Goal: Information Seeking & Learning: Learn about a topic

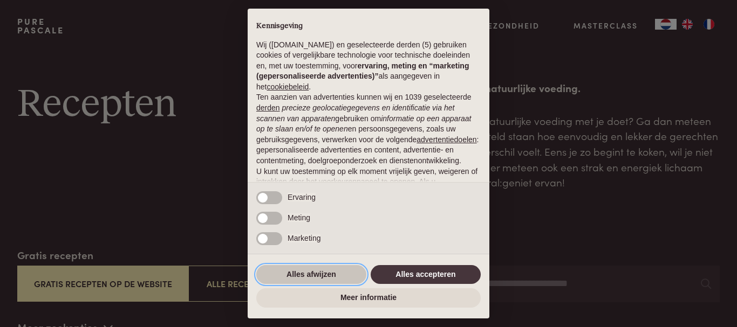
click at [326, 279] on button "Alles afwijzen" at bounding box center [311, 274] width 110 height 19
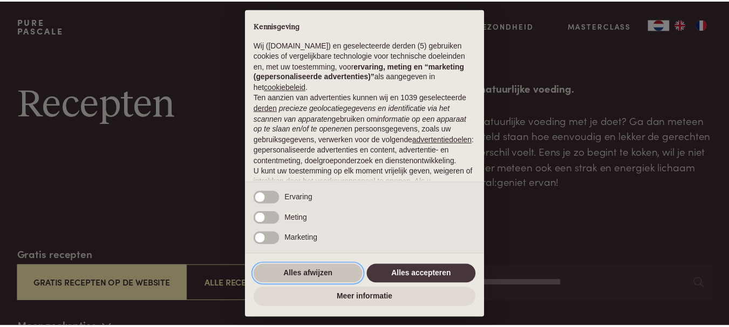
scroll to position [106, 0]
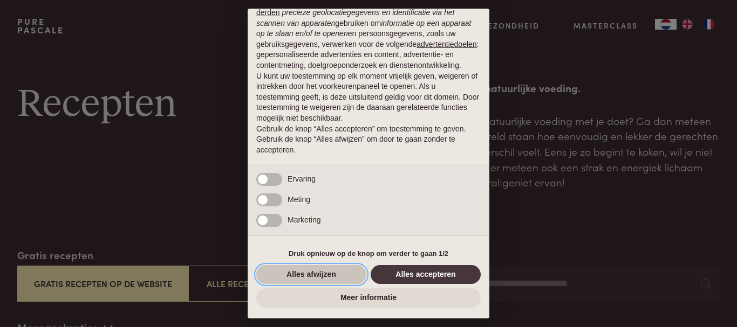
click at [319, 283] on button "Alles afwijzen" at bounding box center [311, 274] width 110 height 19
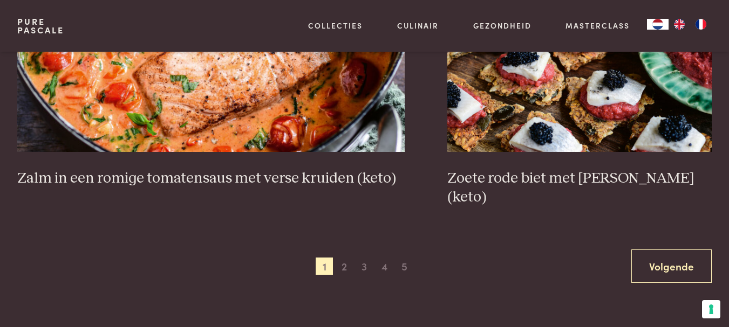
scroll to position [1942, 0]
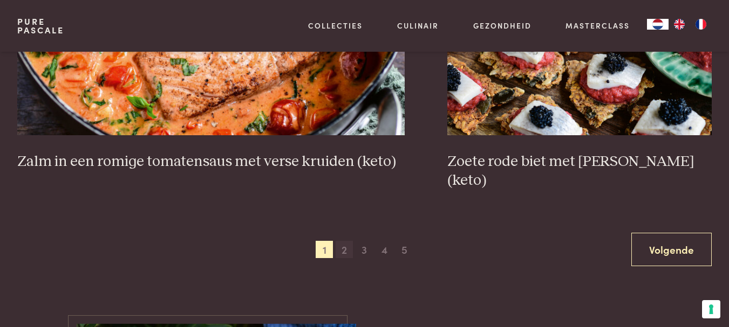
click at [341, 241] on span "2" at bounding box center [344, 249] width 17 height 17
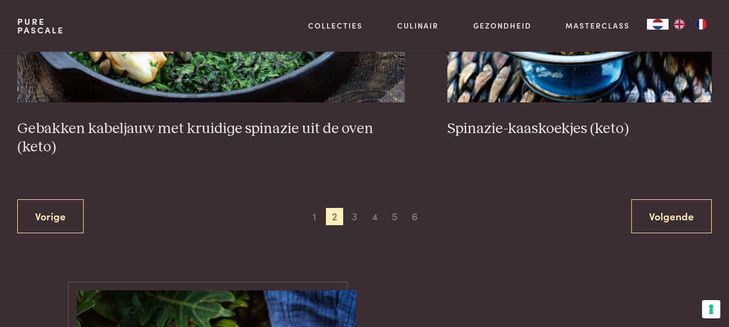
scroll to position [1974, 0]
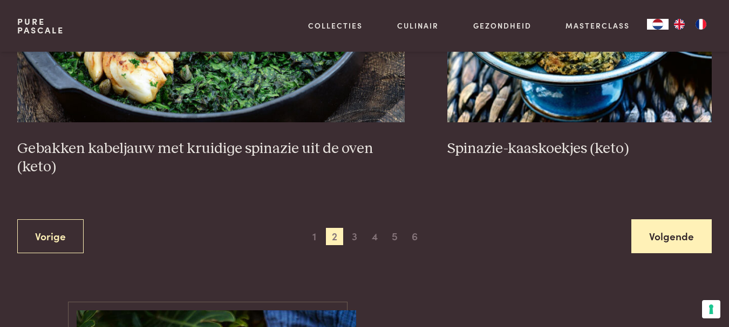
click at [634, 231] on link "Volgende" at bounding box center [671, 237] width 80 height 34
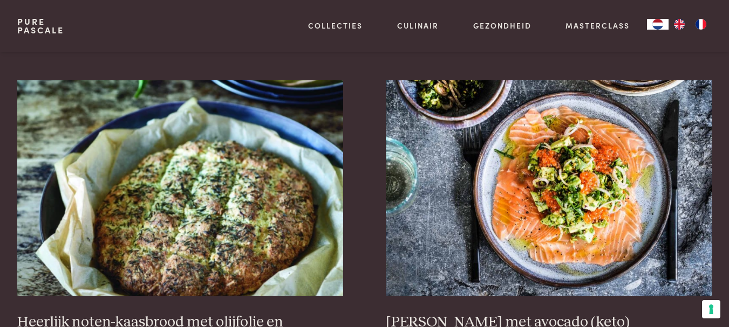
scroll to position [409, 0]
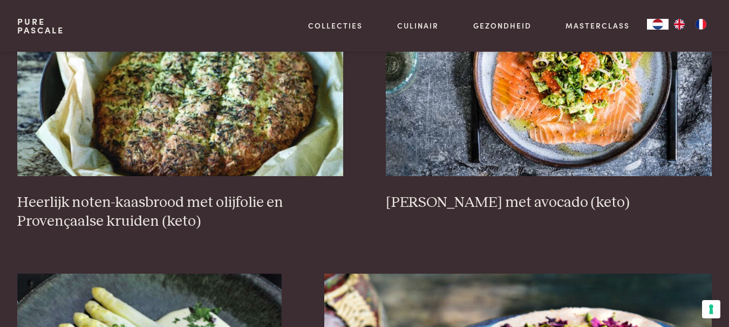
click at [681, 23] on img "EN" at bounding box center [679, 24] width 13 height 11
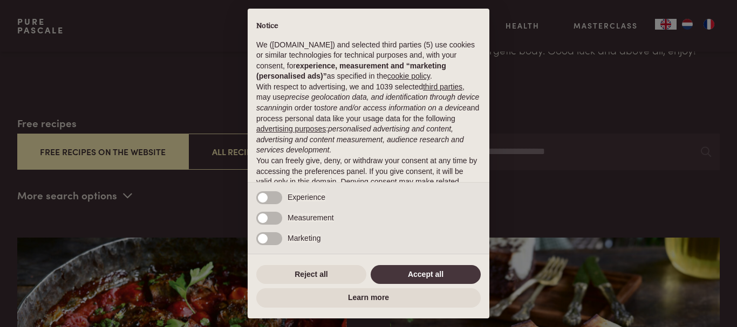
scroll to position [162, 0]
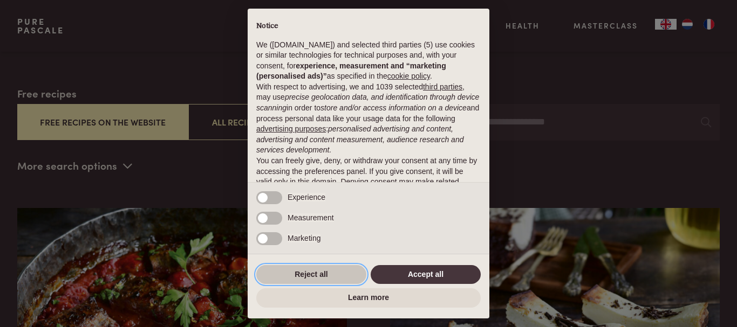
click at [302, 268] on button "Reject all" at bounding box center [311, 274] width 110 height 19
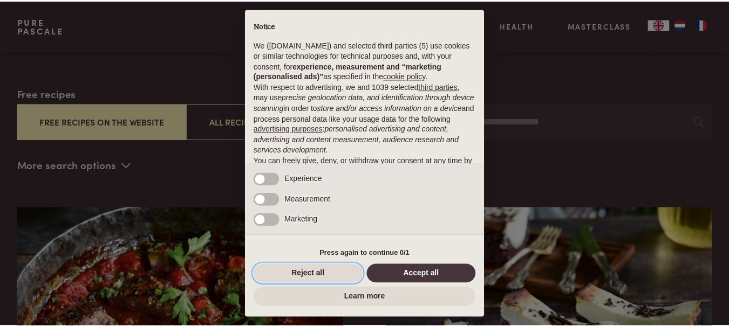
scroll to position [64, 0]
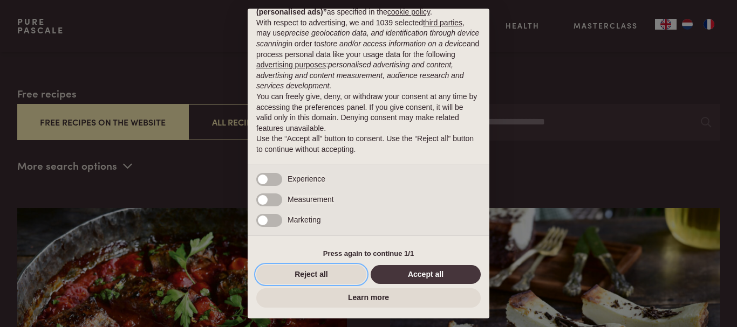
click at [302, 268] on button "Reject all" at bounding box center [311, 274] width 110 height 19
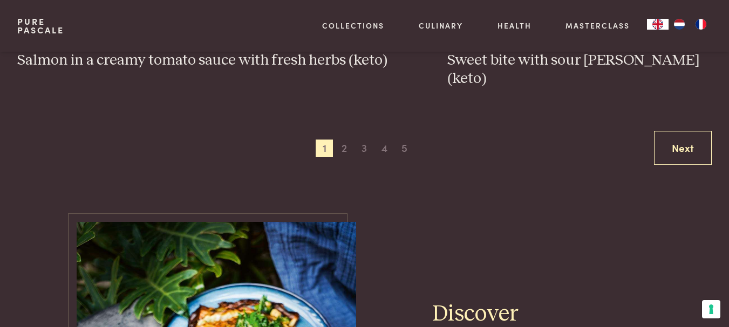
scroll to position [1996, 0]
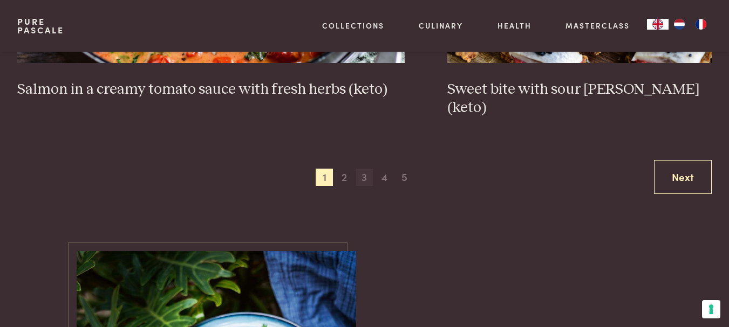
click at [362, 169] on span "3" at bounding box center [364, 177] width 17 height 17
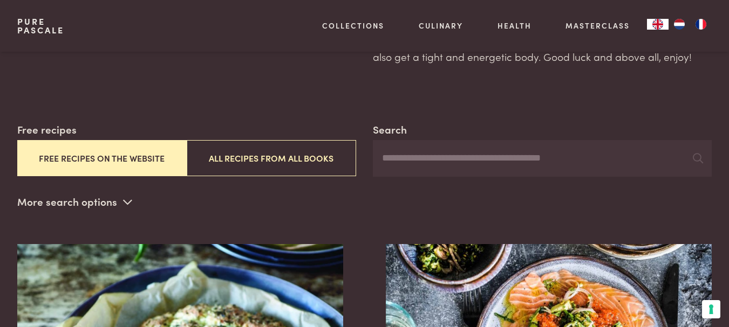
scroll to position [162, 0]
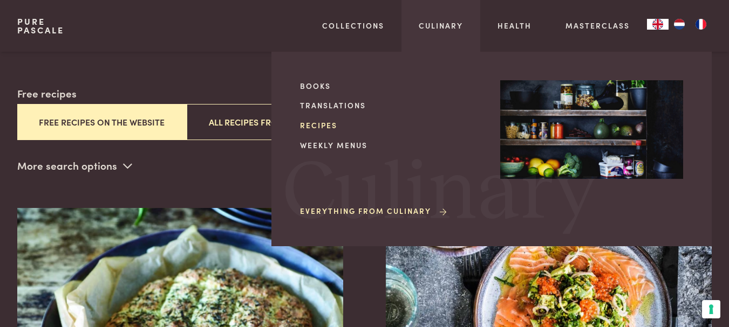
click at [323, 125] on link "Recipes" at bounding box center [391, 125] width 183 height 11
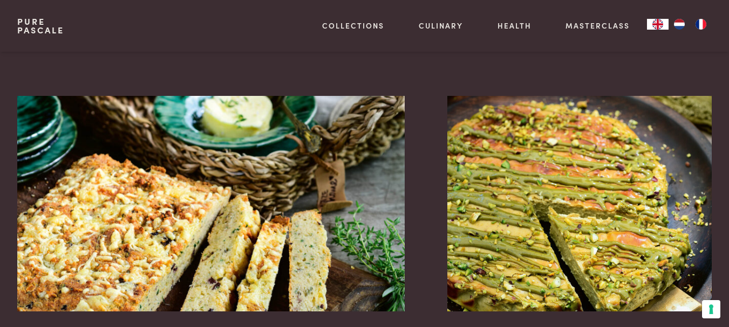
scroll to position [971, 0]
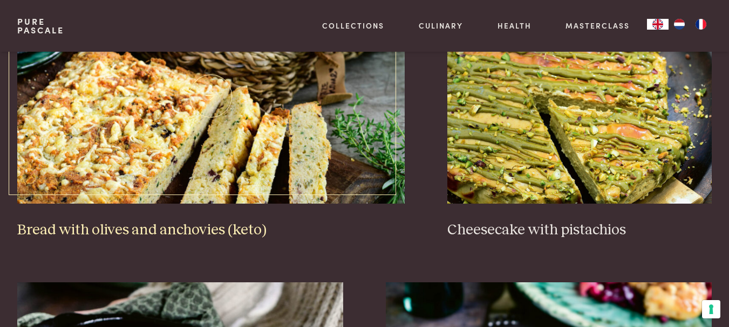
click at [217, 119] on img at bounding box center [210, 96] width 387 height 216
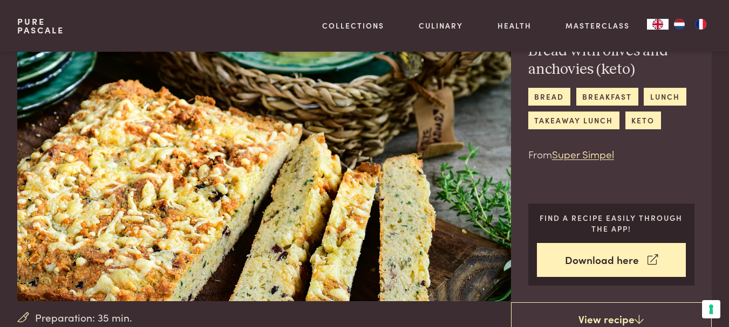
scroll to position [54, 0]
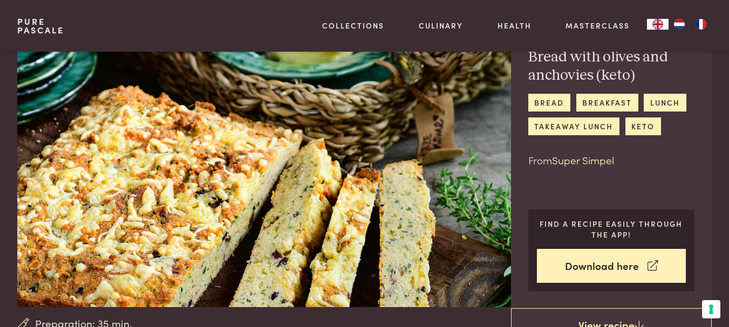
click at [607, 156] on link "Super Simpel" at bounding box center [583, 160] width 62 height 15
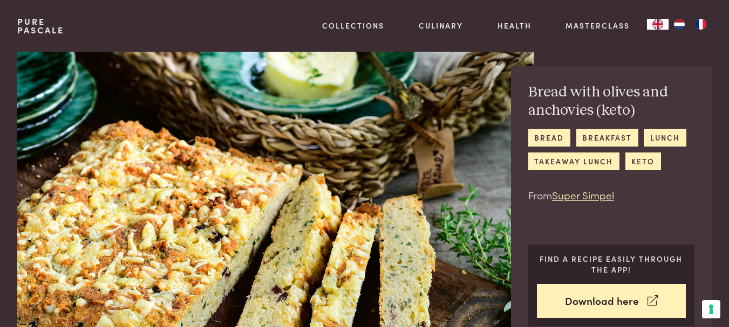
scroll to position [0, 0]
